Goal: Transaction & Acquisition: Purchase product/service

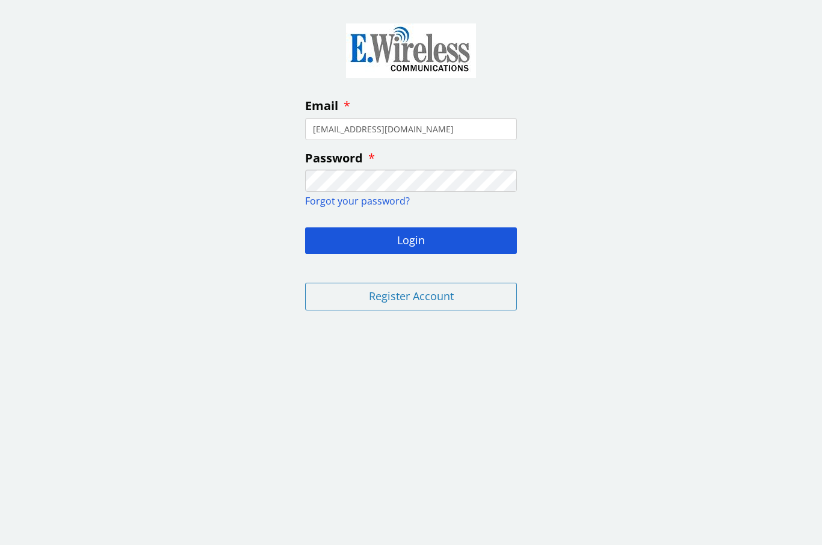
type input "Critters99@gmail.com"
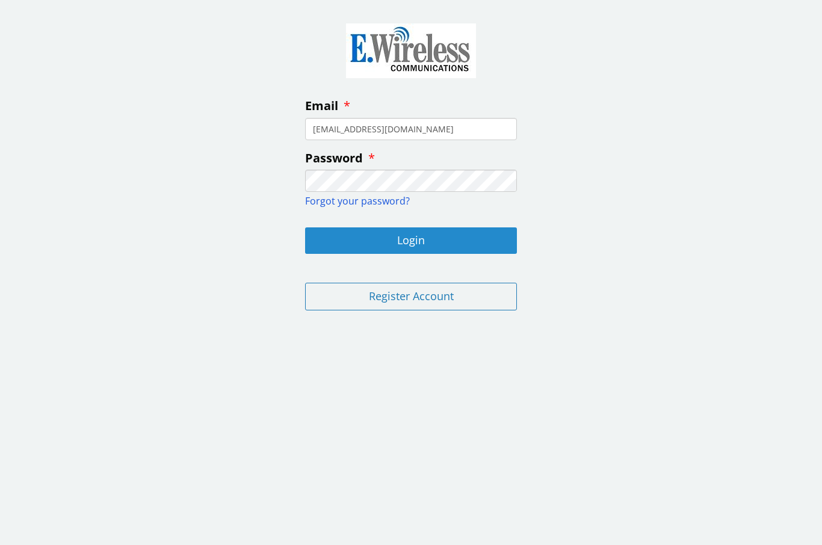
click at [478, 240] on button "Login" at bounding box center [411, 240] width 212 height 26
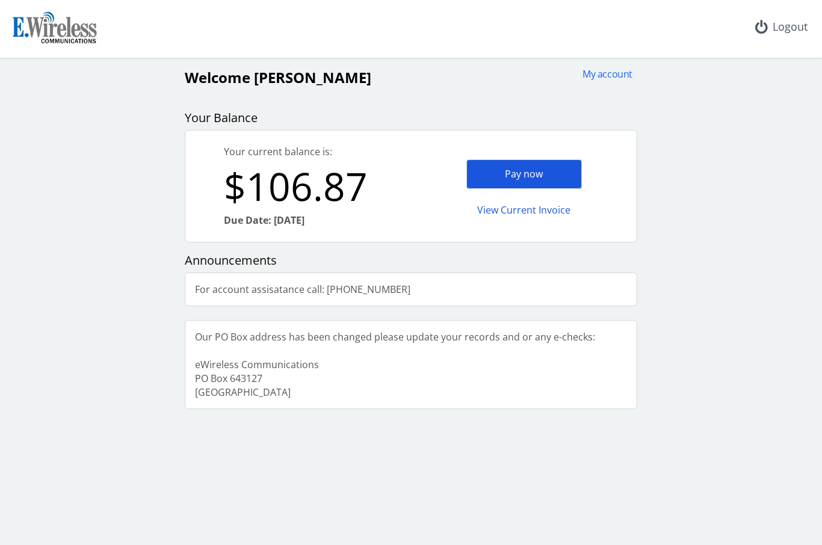
click at [558, 169] on div "Pay now" at bounding box center [524, 173] width 116 height 29
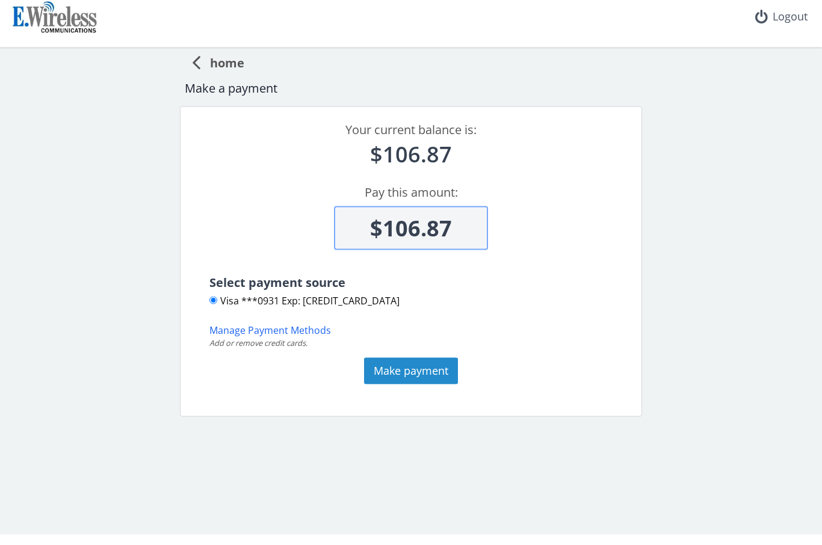
click at [448, 372] on button "Make payment" at bounding box center [411, 381] width 94 height 26
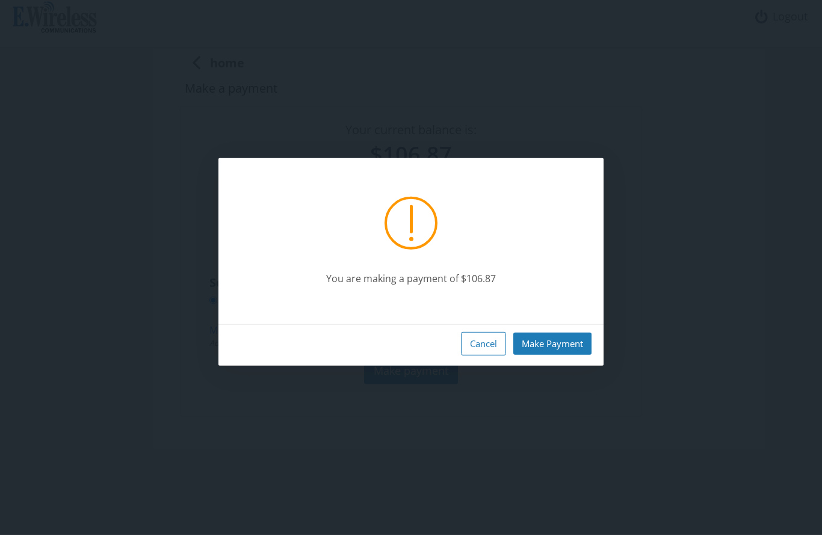
scroll to position [11, 0]
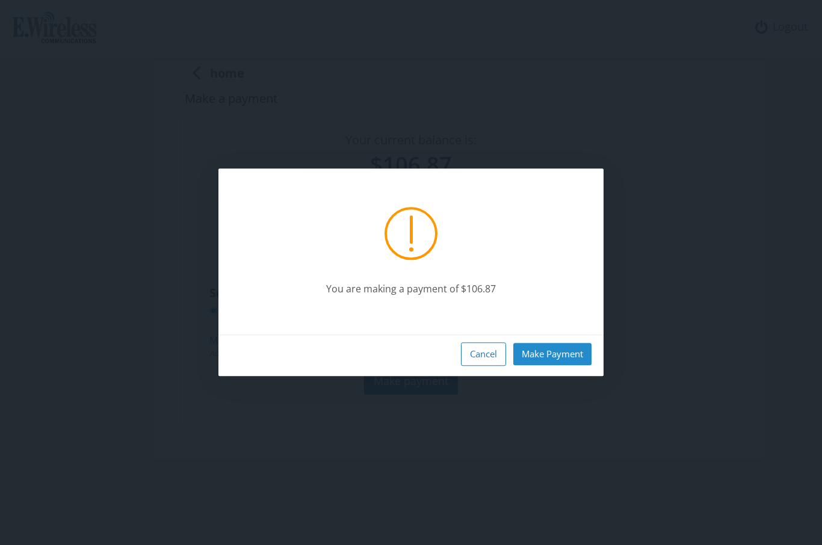
click at [558, 365] on button "Make Payment" at bounding box center [552, 354] width 78 height 22
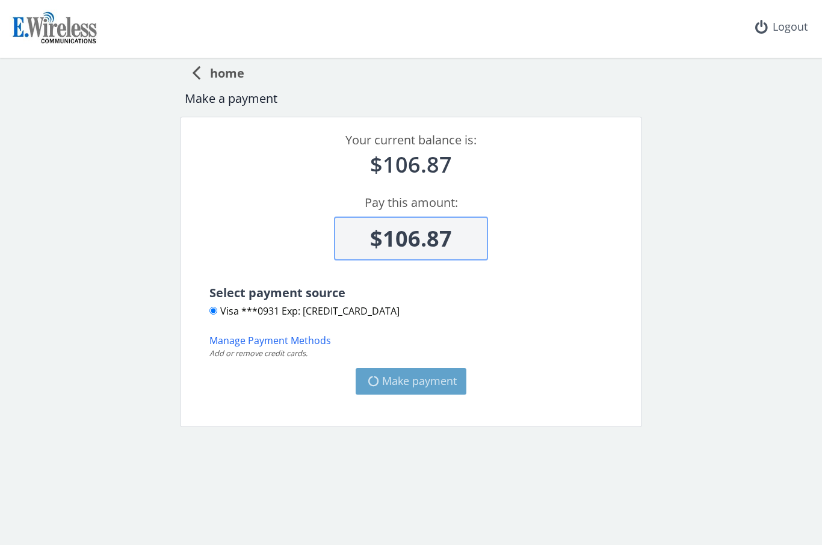
type input "$0"
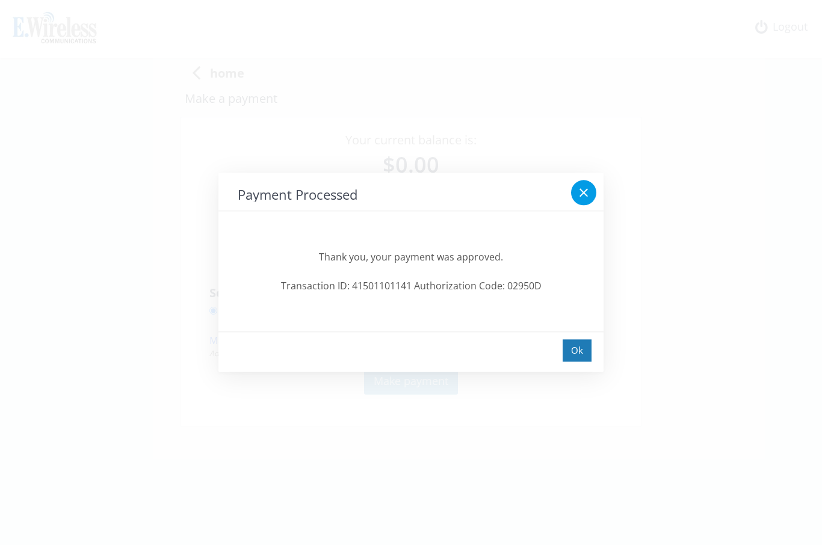
click at [583, 202] on div at bounding box center [583, 192] width 25 height 25
